Goal: Information Seeking & Learning: Learn about a topic

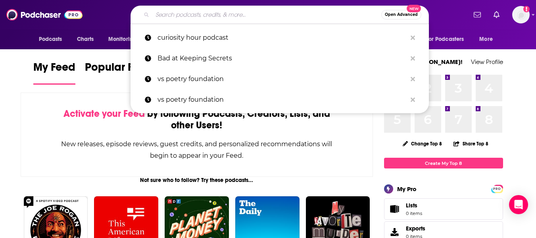
click at [254, 17] on input "Search podcasts, credits, & more..." at bounding box center [266, 14] width 229 height 13
paste input "Mission-Driven Founders"
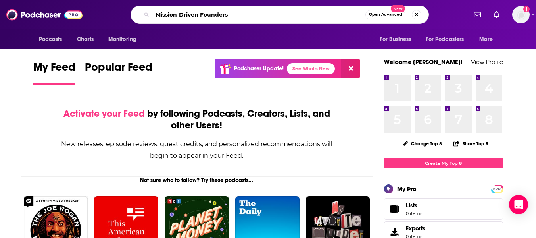
type input "Mission-Driven Founders"
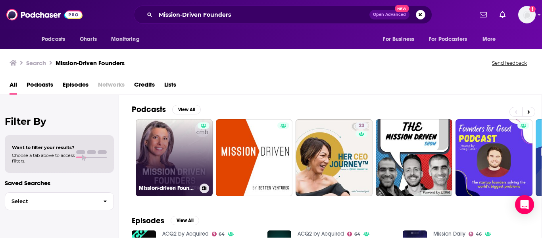
click at [160, 181] on link "Mission-driven Founders" at bounding box center [174, 157] width 77 height 77
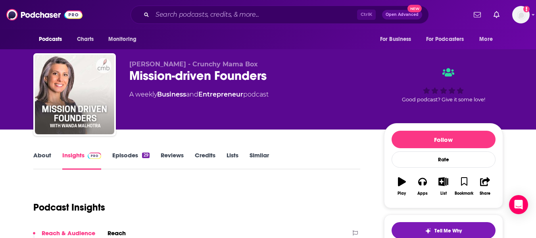
click at [40, 157] on link "About" at bounding box center [42, 160] width 18 height 18
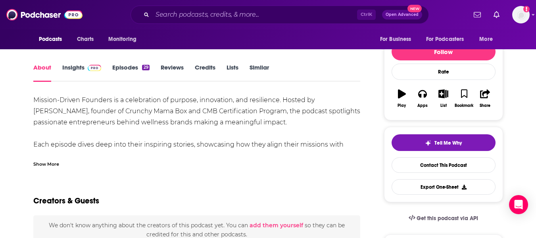
scroll to position [89, 0]
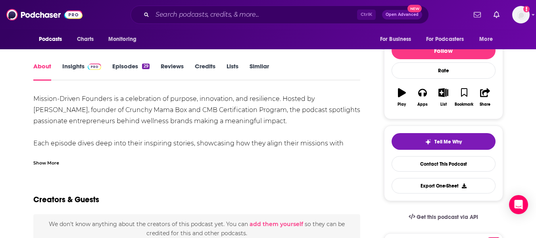
click at [53, 161] on div "Show More" at bounding box center [46, 162] width 26 height 8
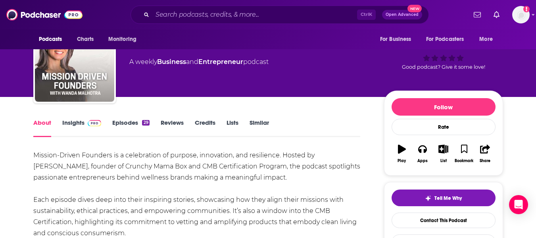
scroll to position [0, 0]
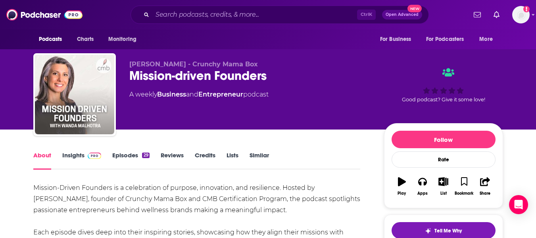
click at [126, 152] on link "Episodes 29" at bounding box center [130, 160] width 37 height 18
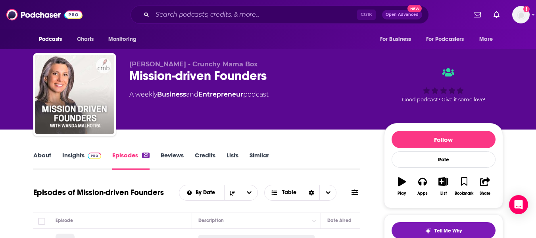
click at [71, 154] on link "Insights" at bounding box center [81, 160] width 39 height 18
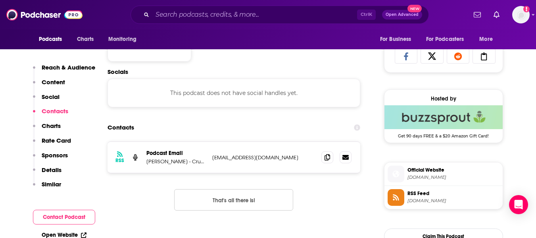
scroll to position [521, 0]
click at [347, 154] on icon at bounding box center [345, 156] width 6 height 6
